Goal: Transaction & Acquisition: Book appointment/travel/reservation

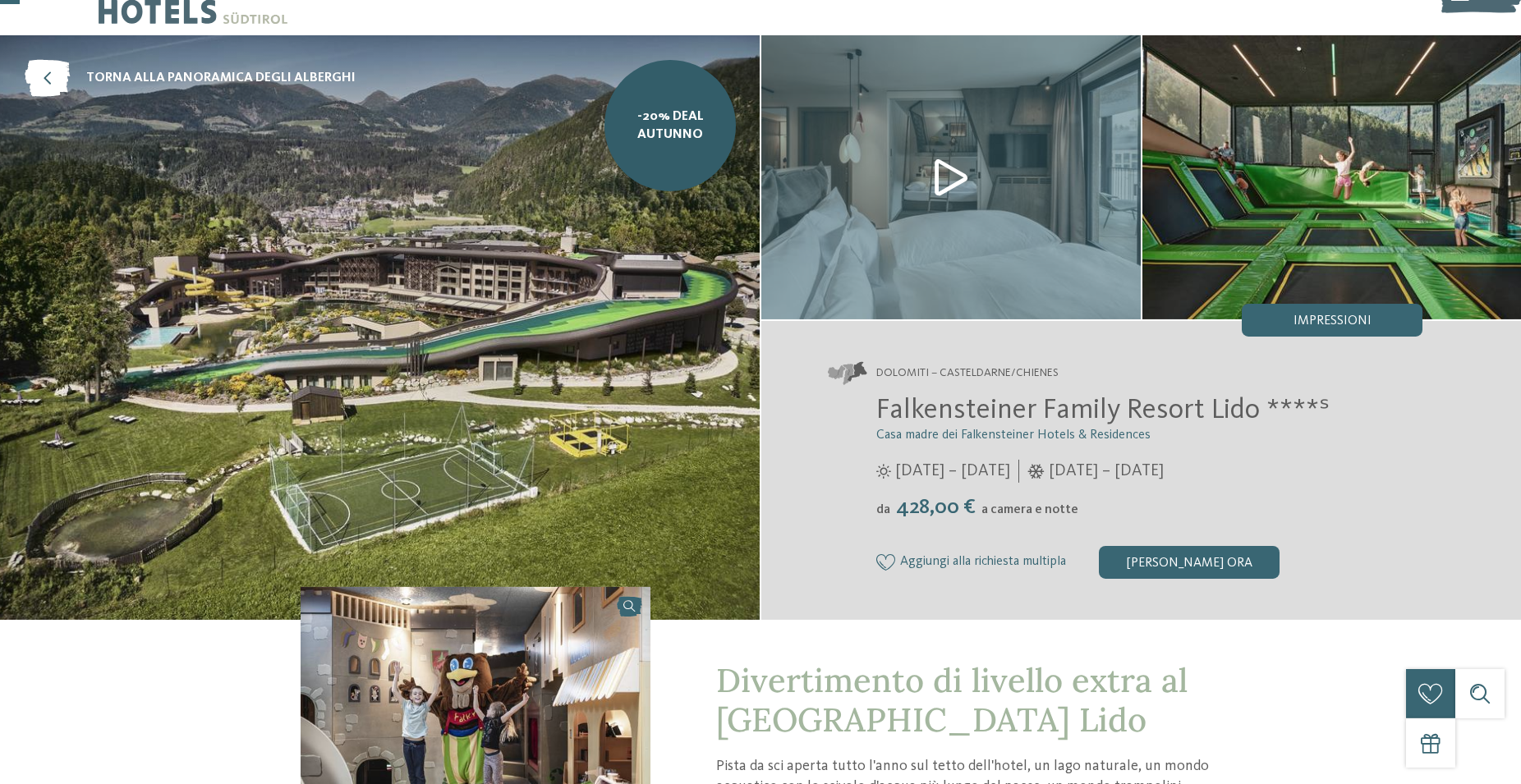
scroll to position [84, 0]
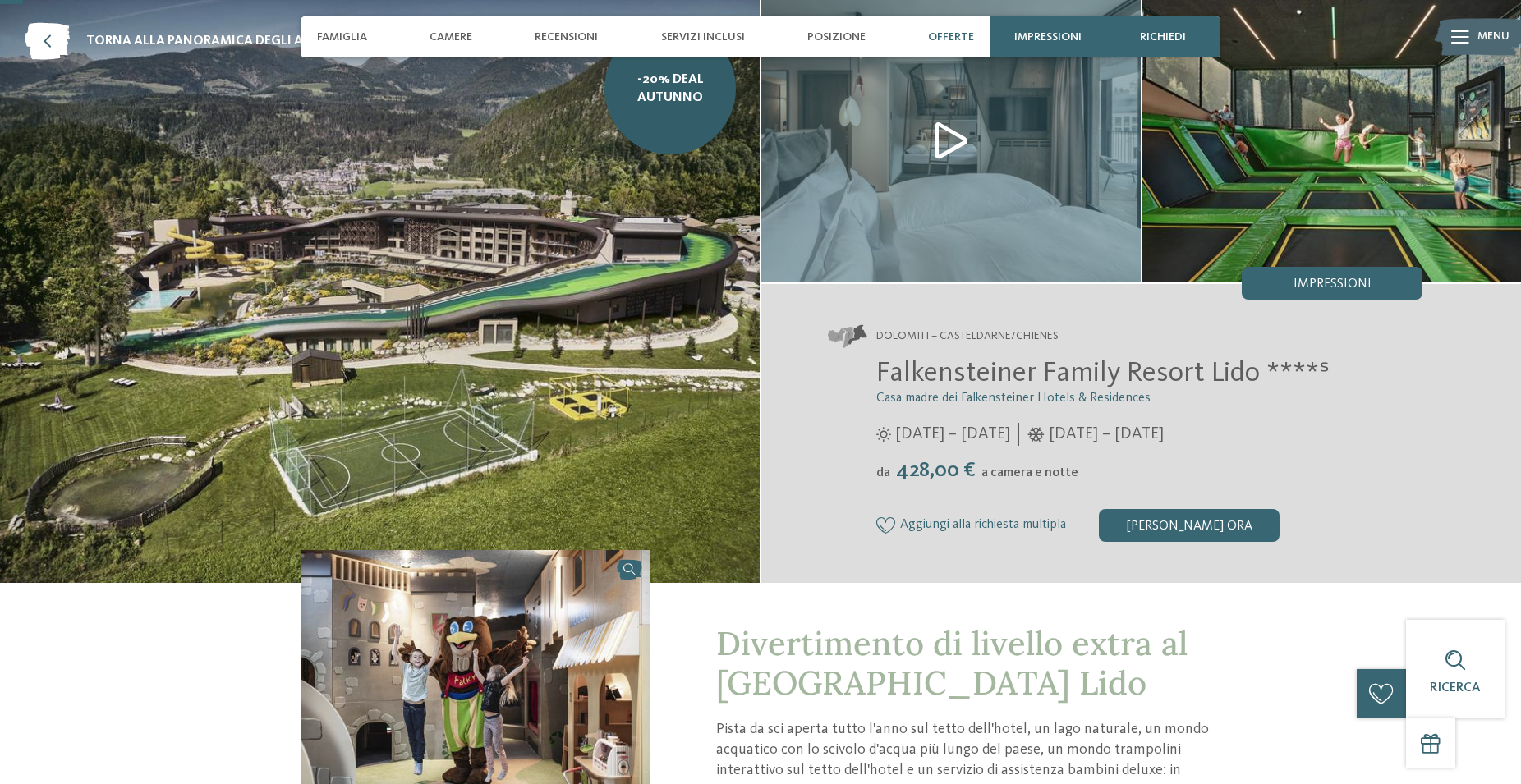
click at [957, 33] on span "Offerte" at bounding box center [951, 37] width 46 height 14
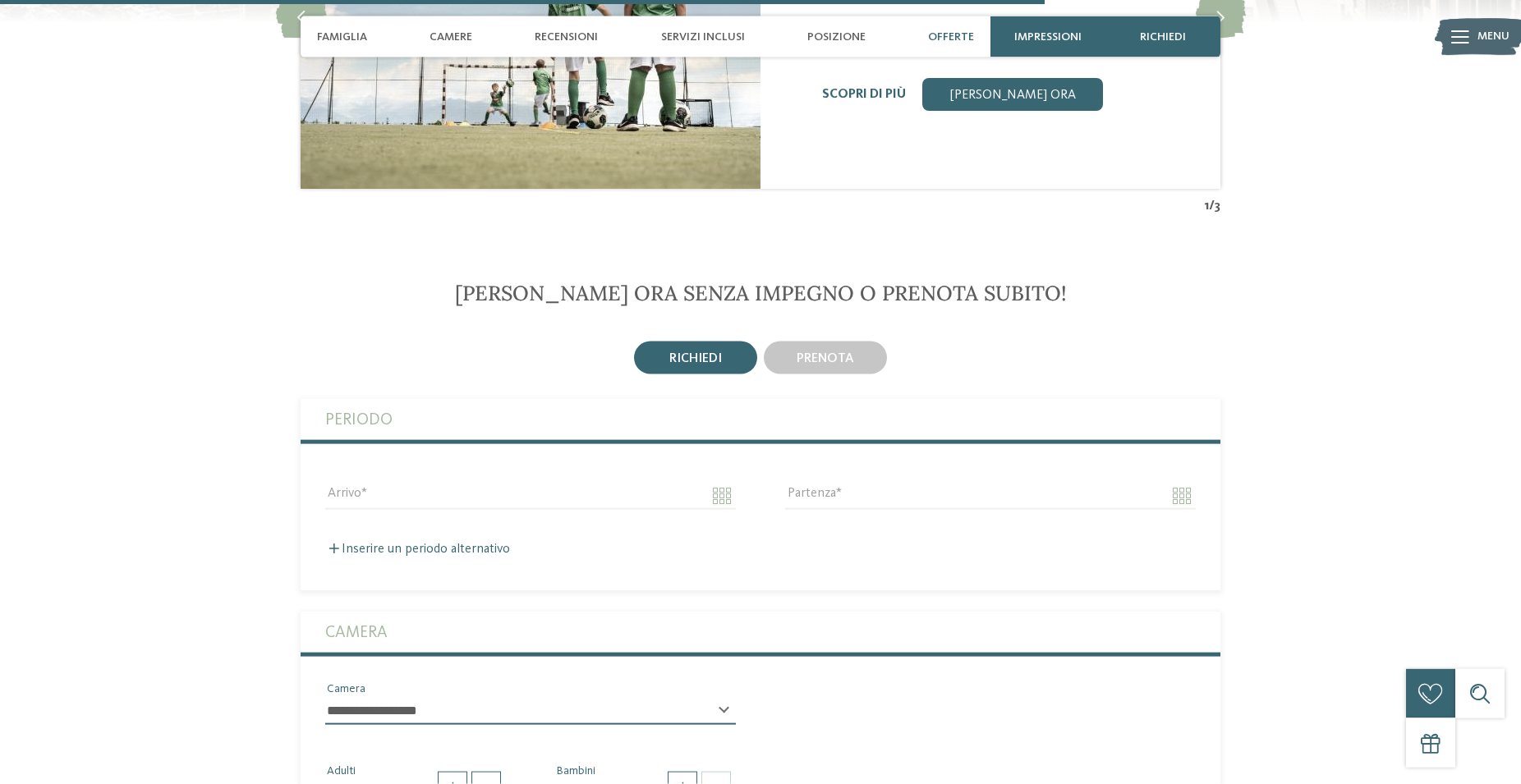
scroll to position [4106, 0]
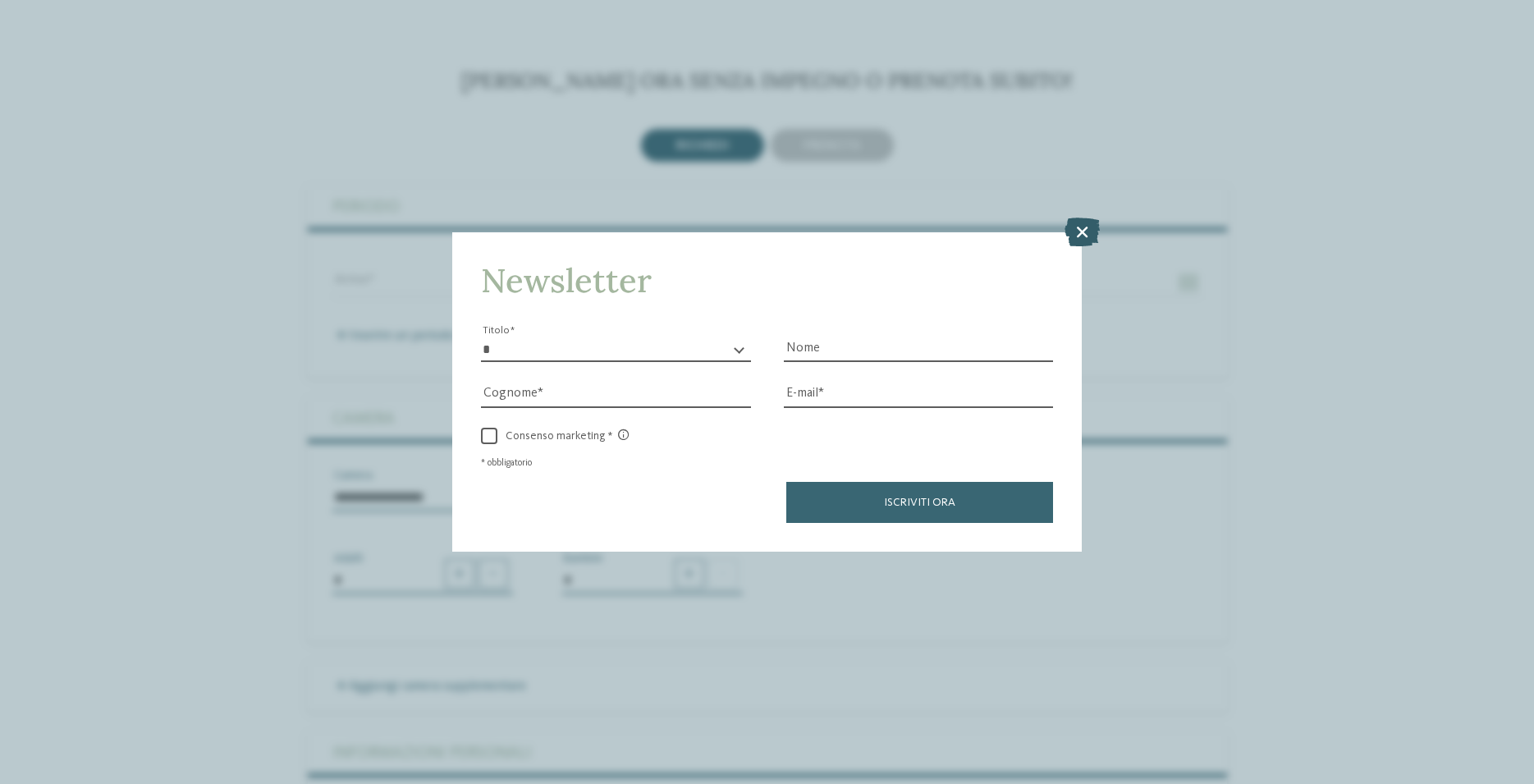
click at [1089, 229] on icon at bounding box center [1082, 232] width 35 height 29
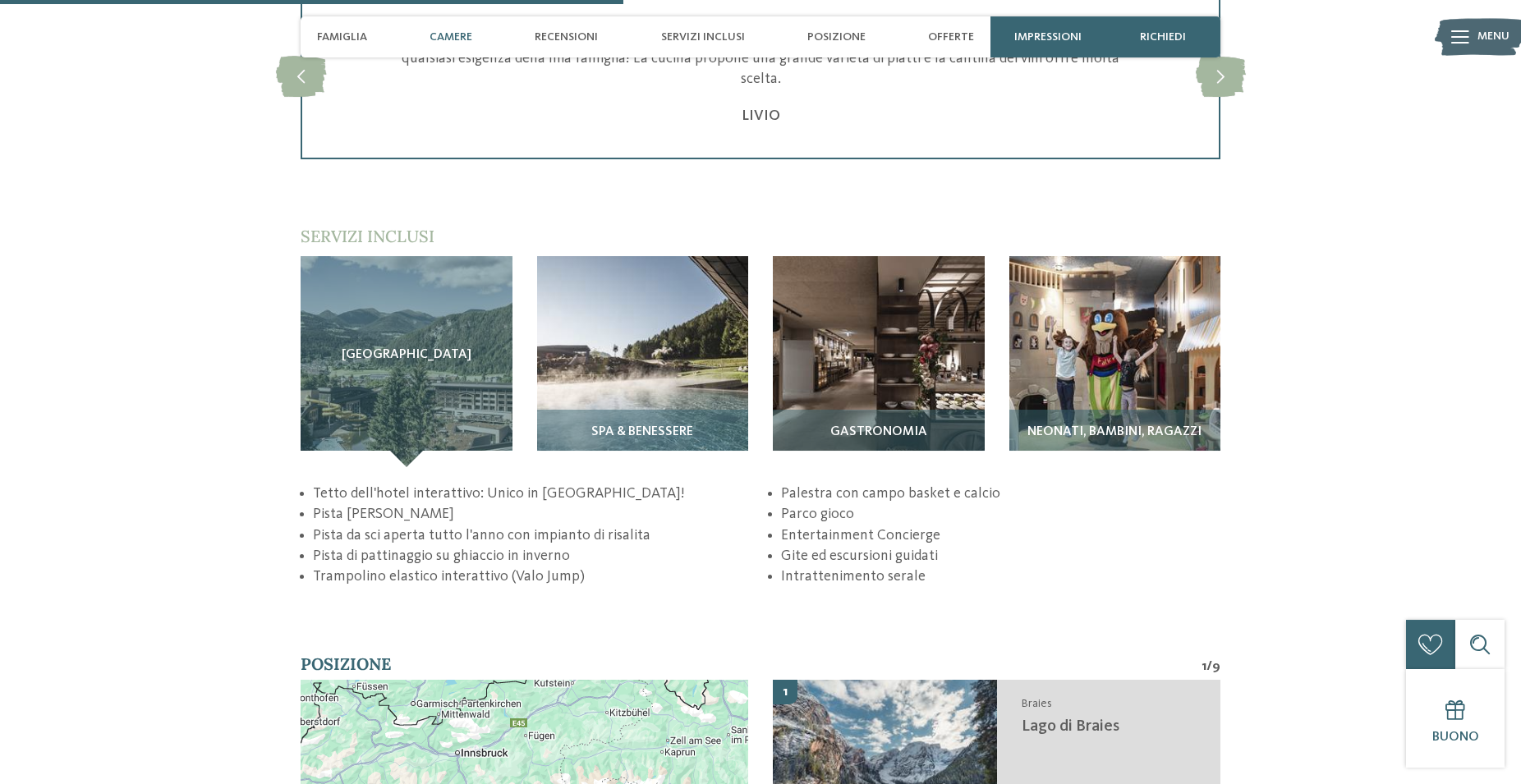
scroll to position [2264, 0]
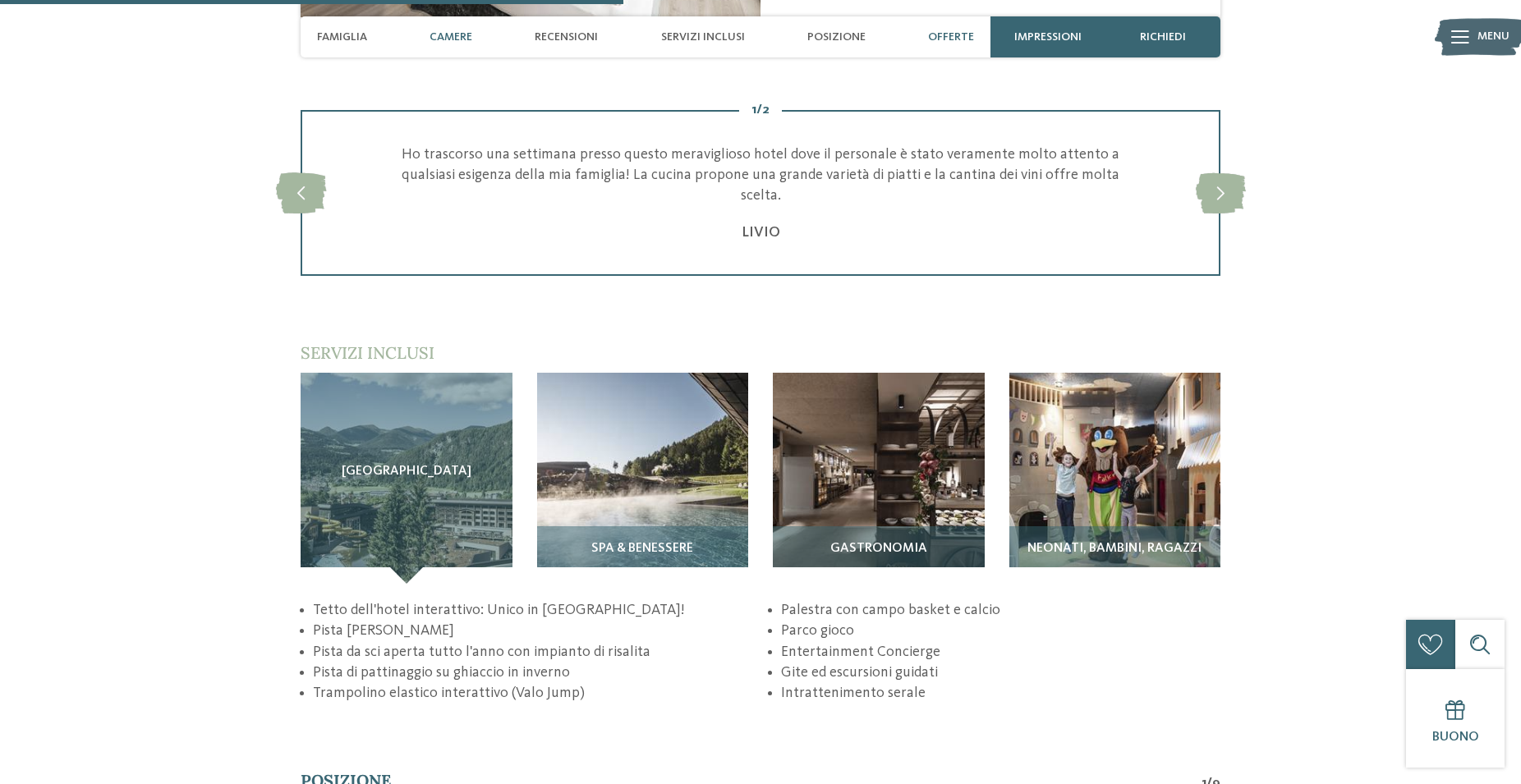
click at [951, 35] on span "Offerte" at bounding box center [951, 37] width 46 height 14
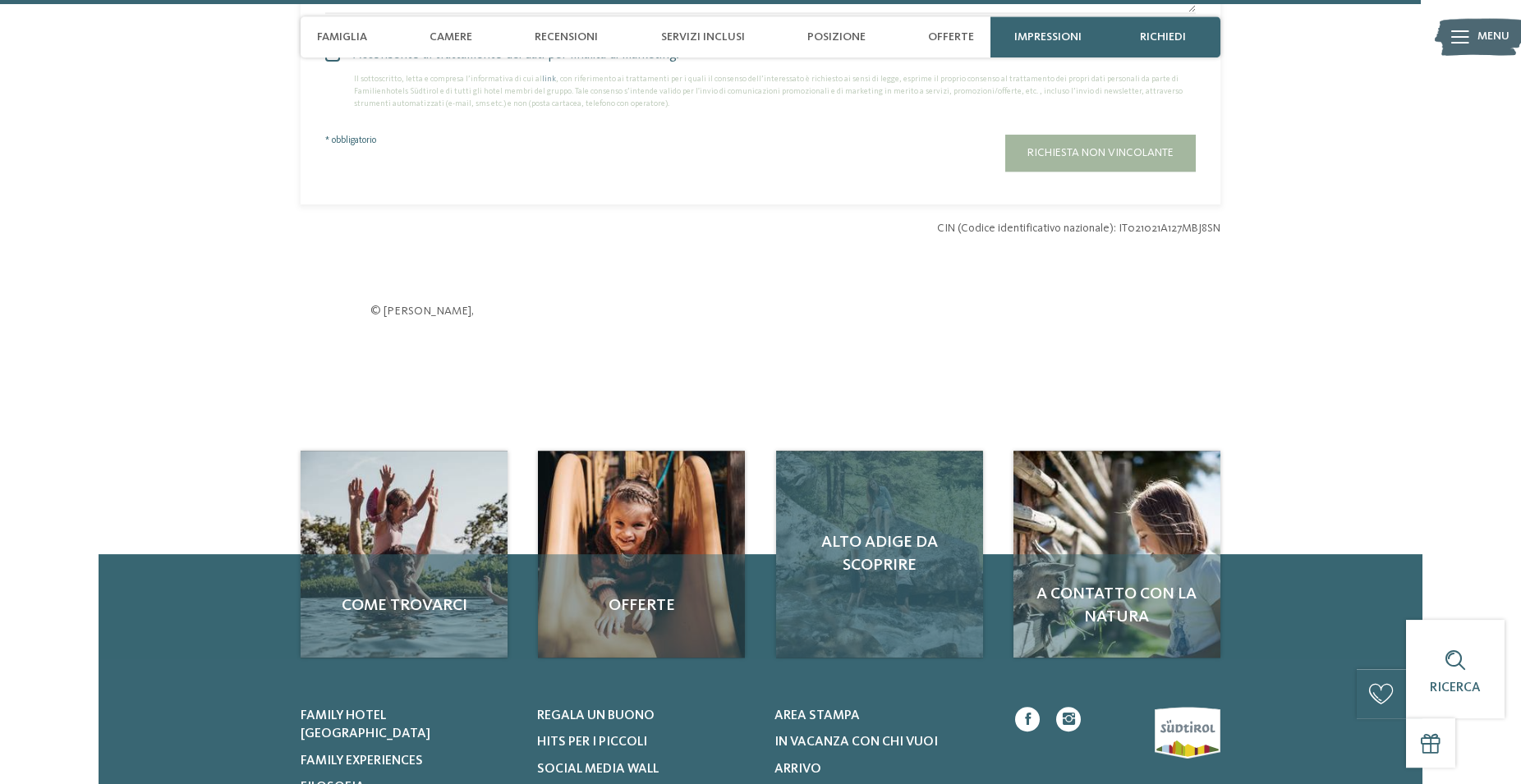
scroll to position [5194, 0]
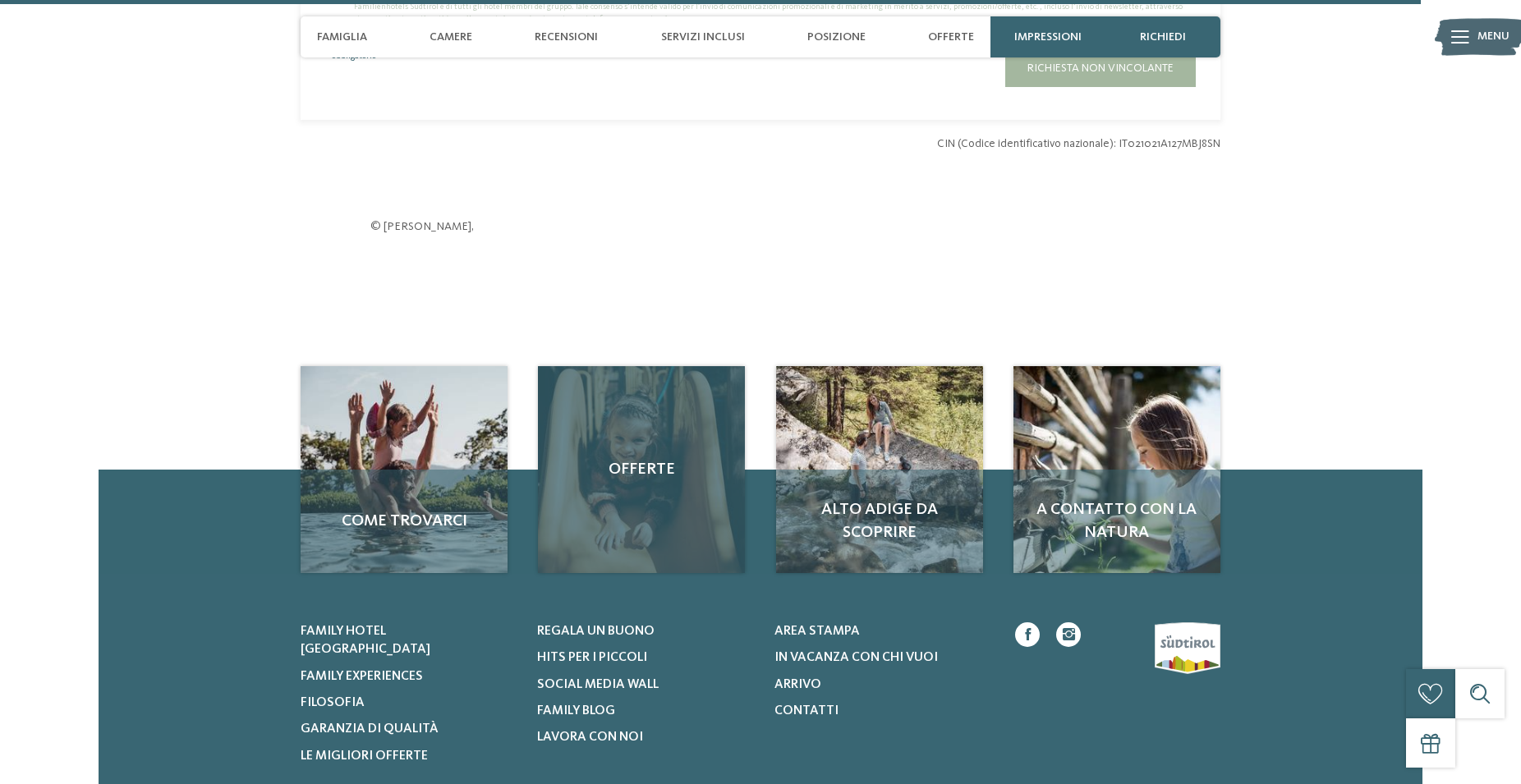
click at [649, 481] on span "Offerte" at bounding box center [641, 469] width 174 height 23
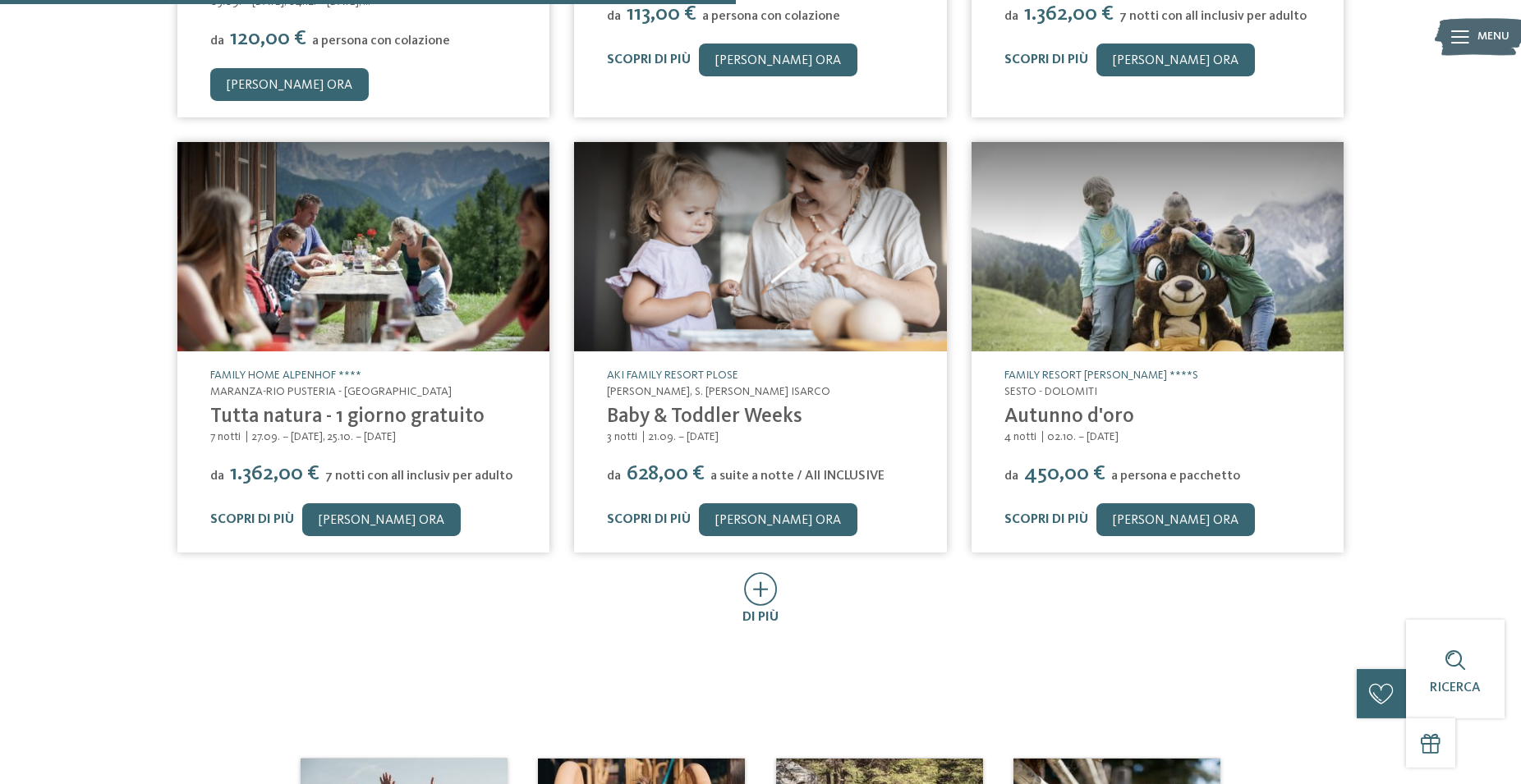
scroll to position [753, 0]
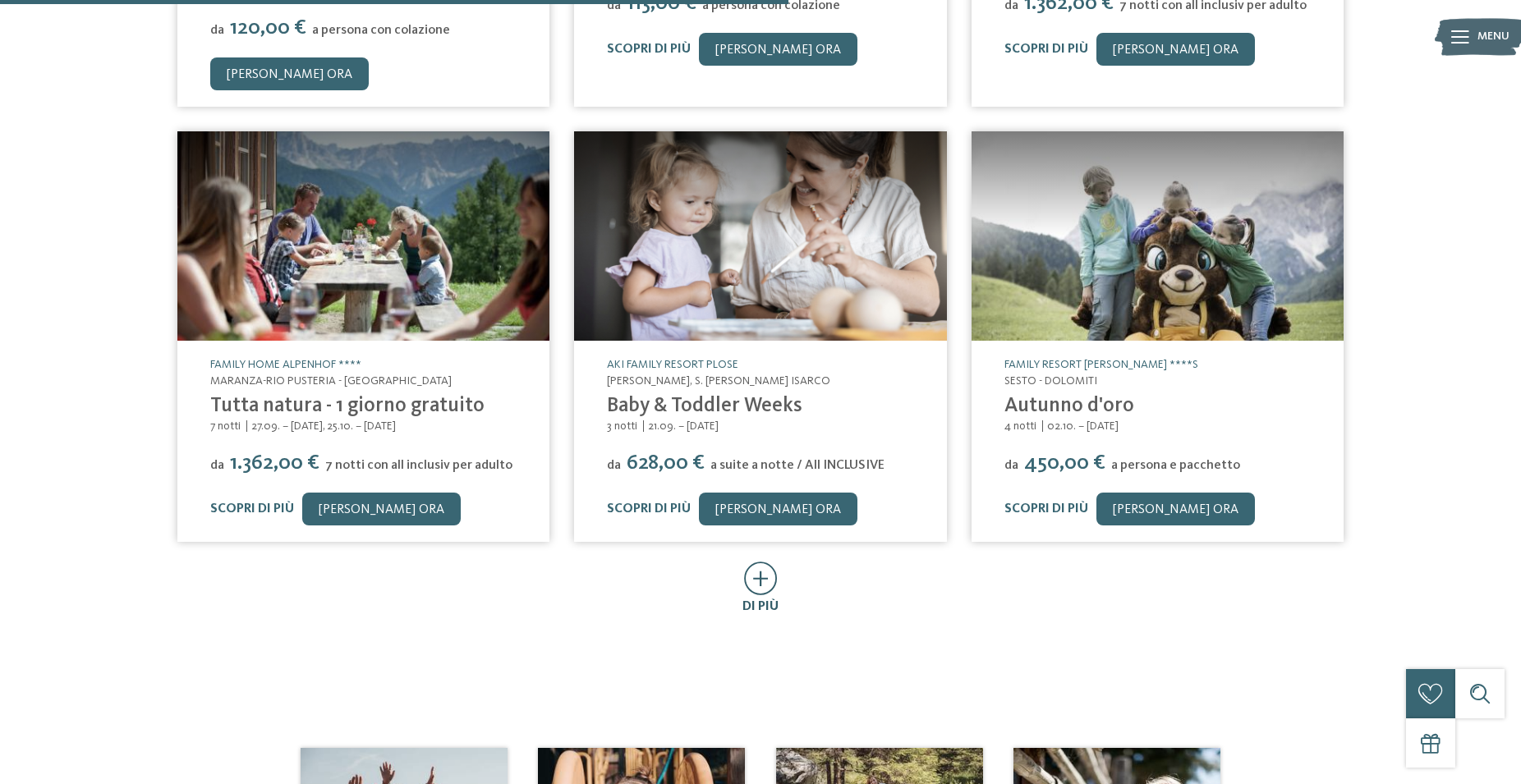
click at [758, 561] on icon at bounding box center [760, 577] width 33 height 33
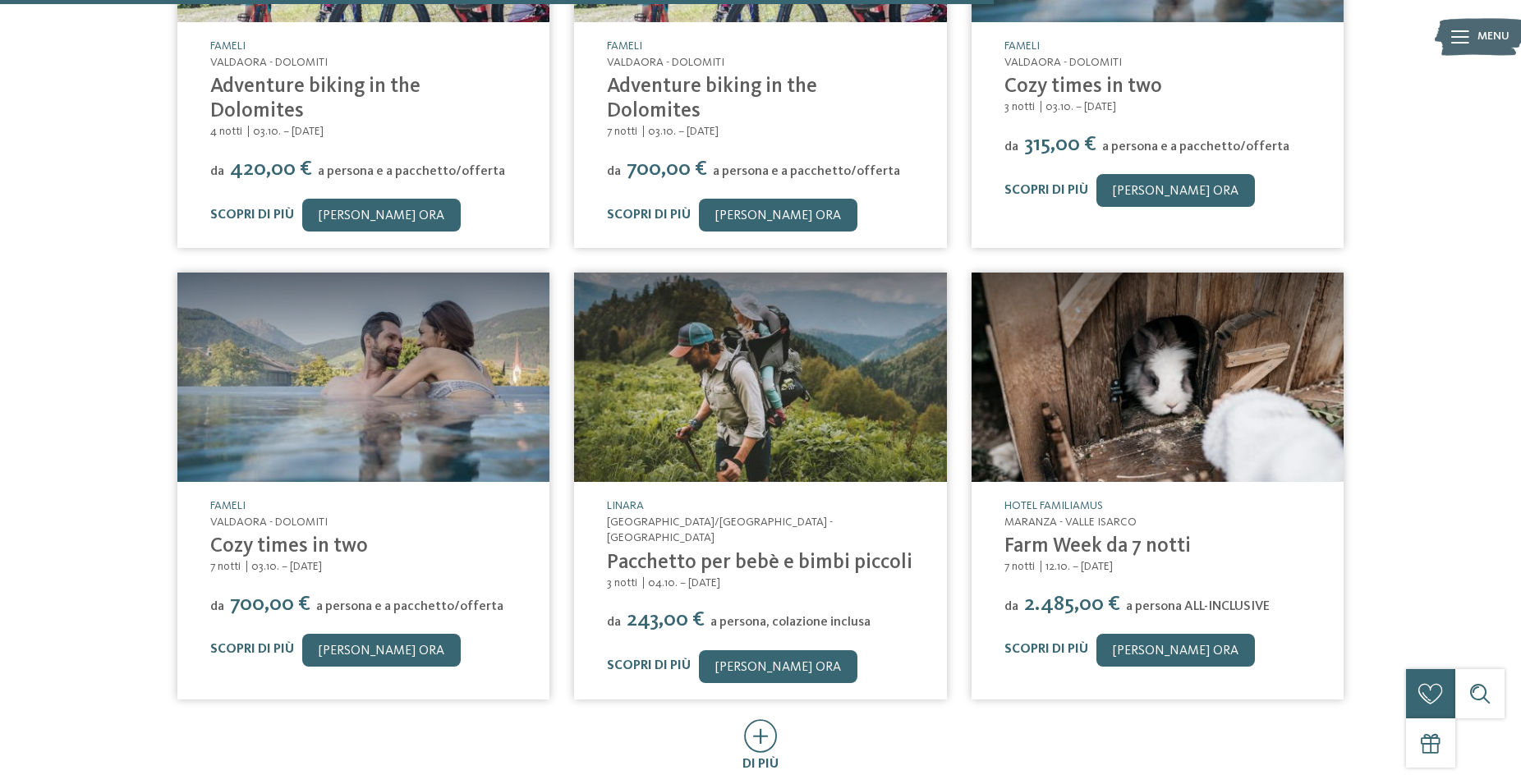
scroll to position [1591, 0]
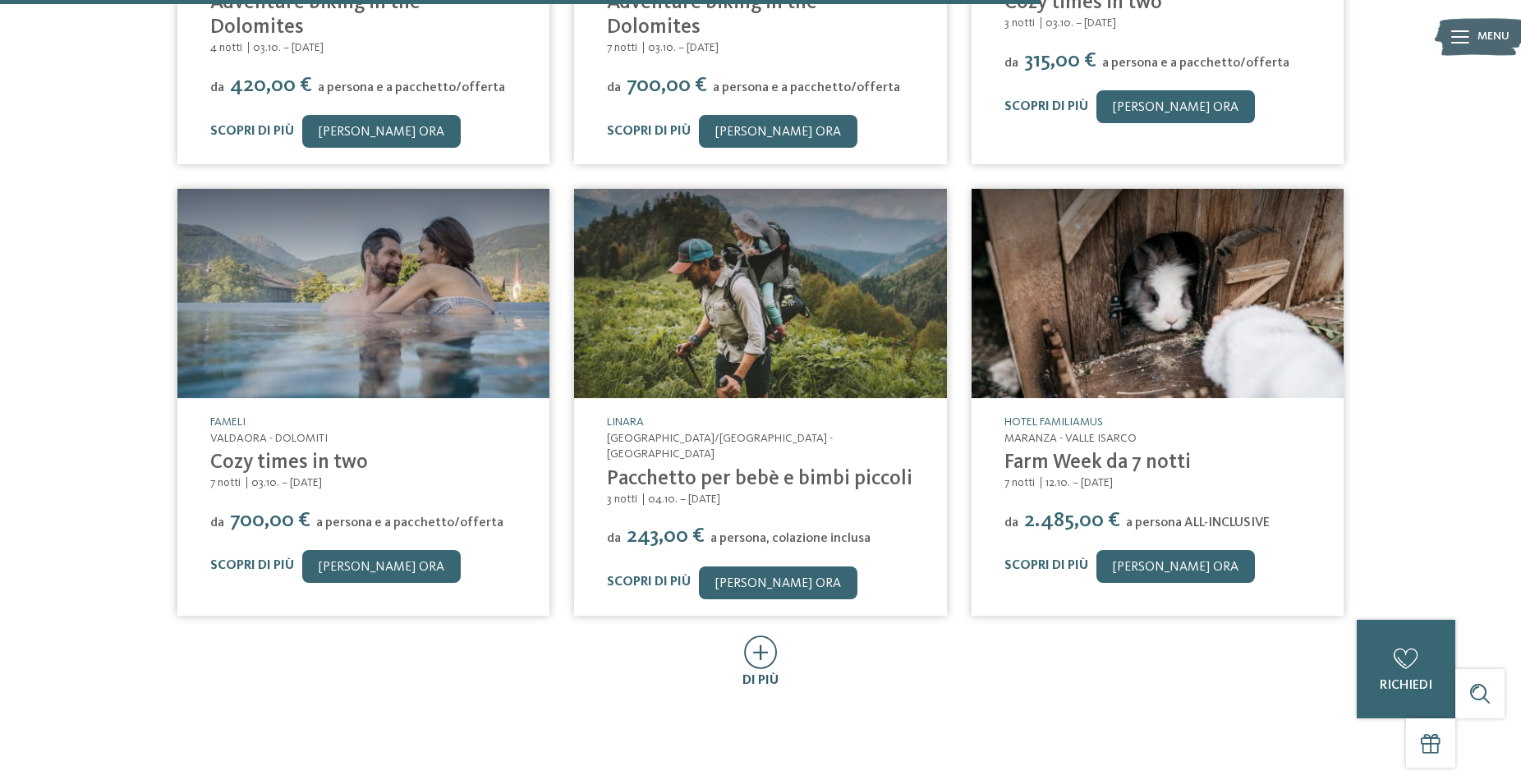
click at [763, 635] on icon at bounding box center [760, 651] width 33 height 33
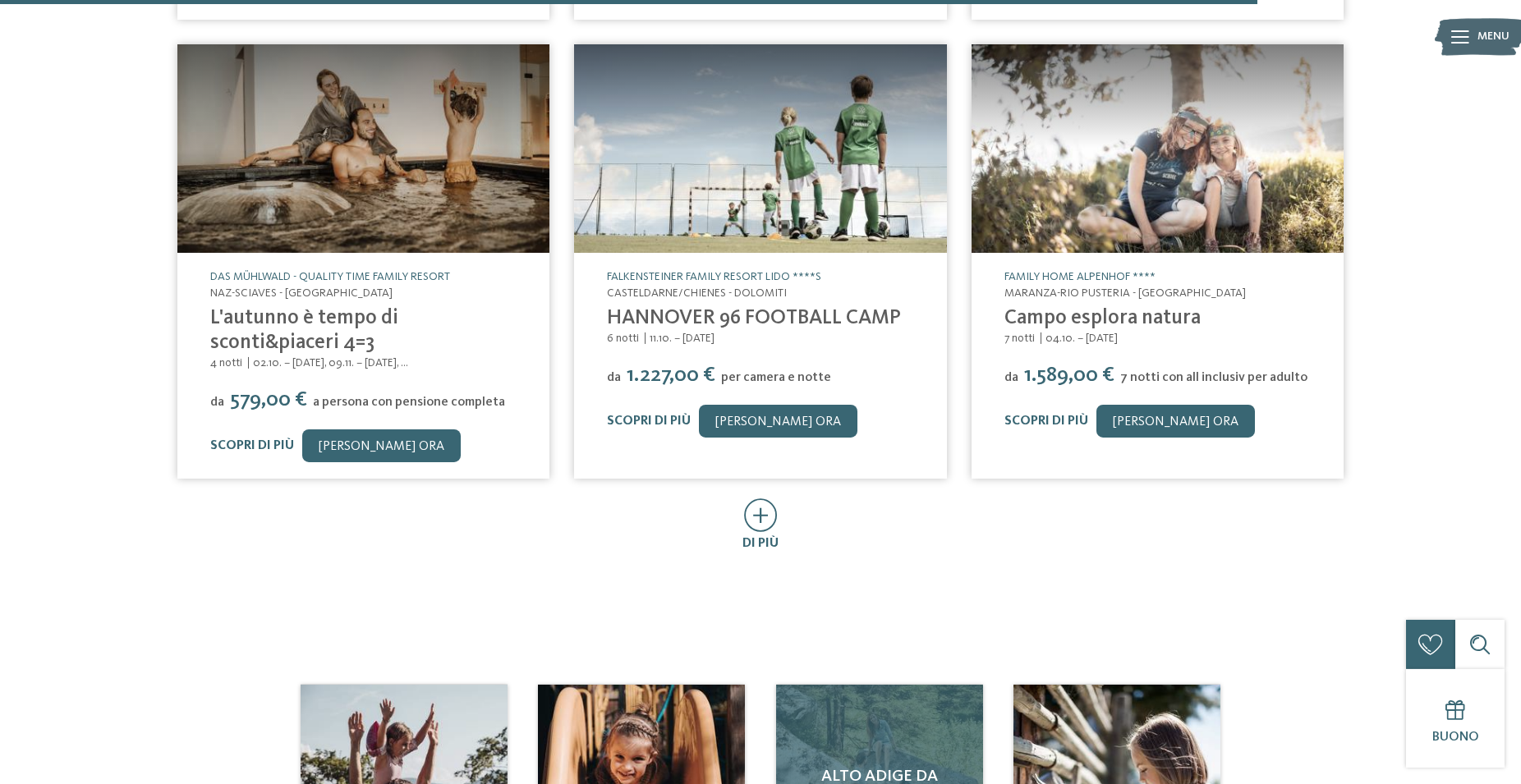
scroll to position [2762, 0]
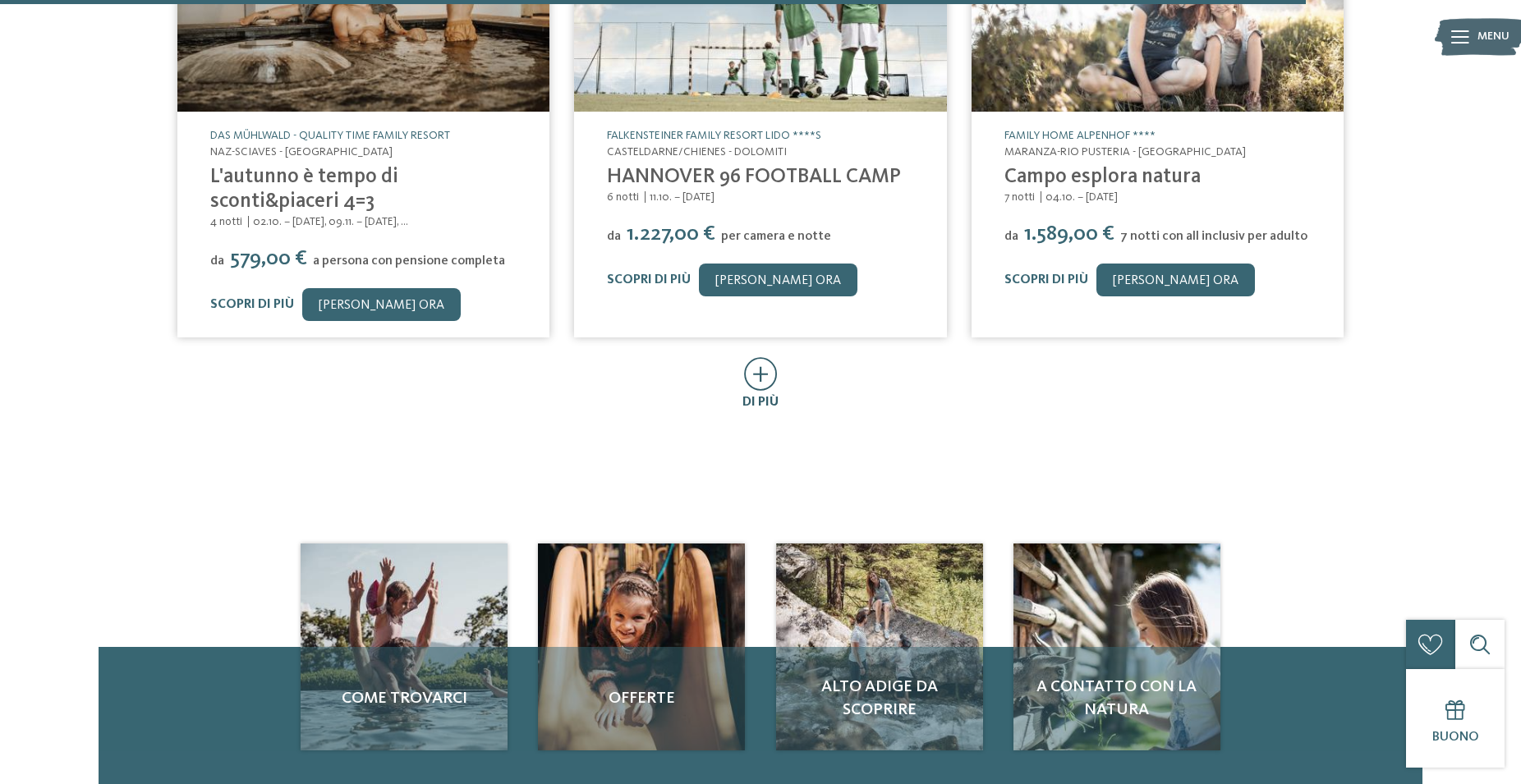
click at [762, 357] on icon at bounding box center [760, 374] width 33 height 33
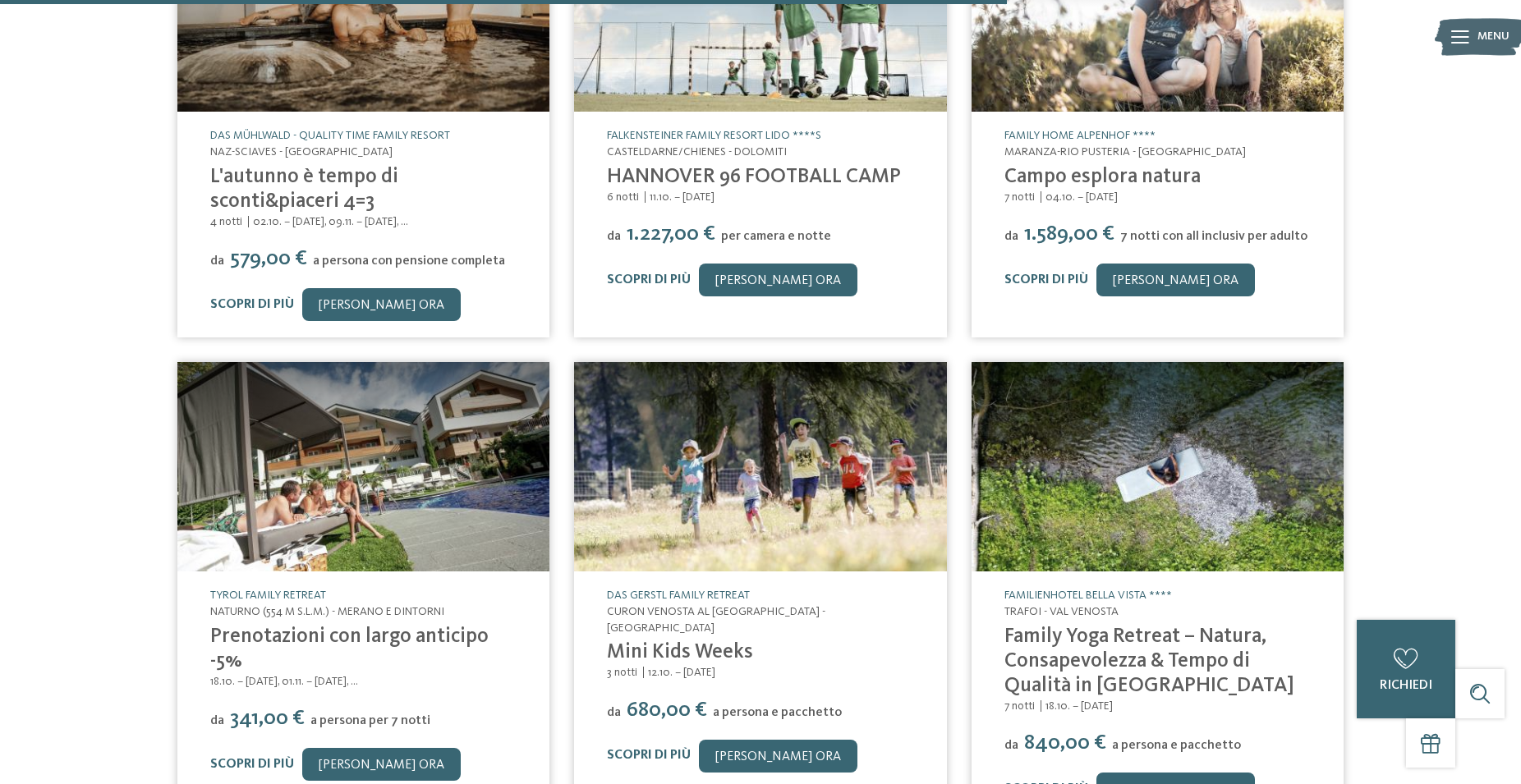
scroll to position [2344, 0]
